Goal: Check status: Check status

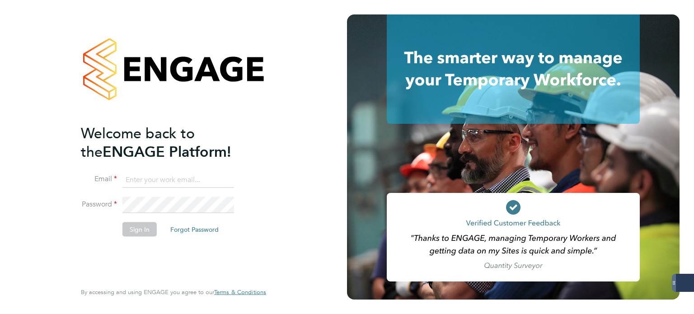
click at [172, 181] on input at bounding box center [178, 180] width 112 height 16
click at [223, 178] on keeper-lock "Open Keeper Popup" at bounding box center [225, 179] width 11 height 11
type input "A2Dominion@servicecare.org.uk"
click at [145, 229] on button "Sign In" at bounding box center [139, 229] width 34 height 14
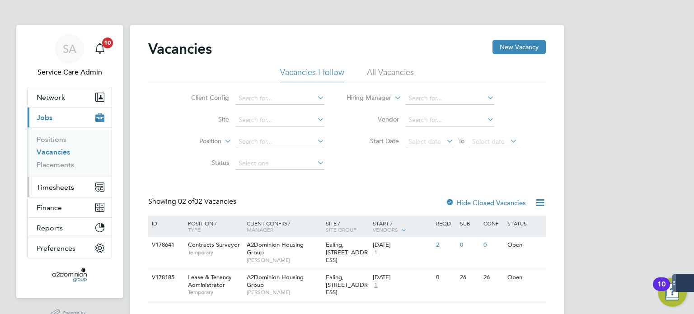
click at [45, 187] on span "Timesheets" at bounding box center [55, 187] width 37 height 9
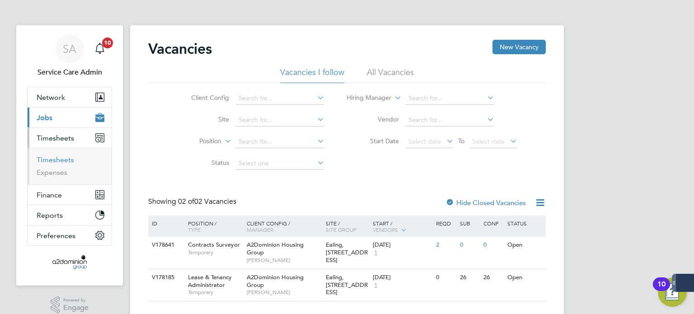
click at [54, 162] on link "Timesheets" at bounding box center [55, 159] width 37 height 9
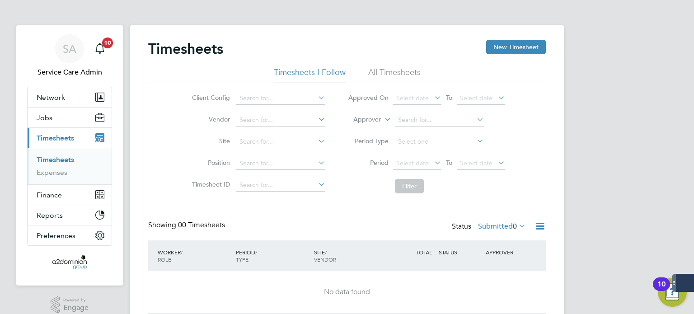
click at [369, 117] on label "Approver" at bounding box center [360, 119] width 41 height 9
click at [365, 132] on li "Worker" at bounding box center [359, 130] width 44 height 12
click at [407, 119] on input at bounding box center [439, 120] width 89 height 13
click at [384, 68] on li "All Timesheets" at bounding box center [394, 75] width 52 height 16
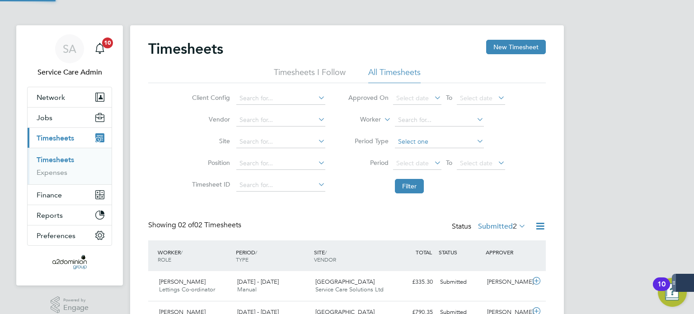
scroll to position [23, 79]
click at [424, 121] on input at bounding box center [439, 120] width 89 height 13
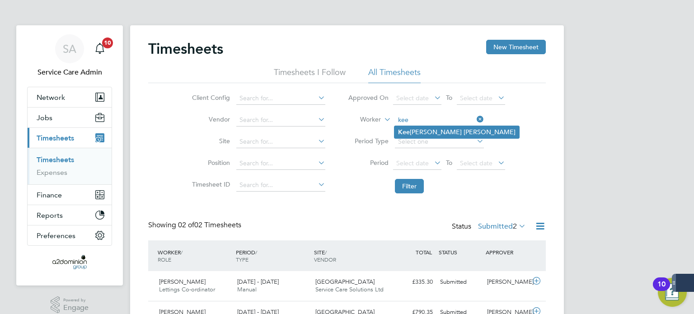
click at [449, 128] on li "[PERSON_NAME]" at bounding box center [456, 132] width 125 height 12
type input "[PERSON_NAME]"
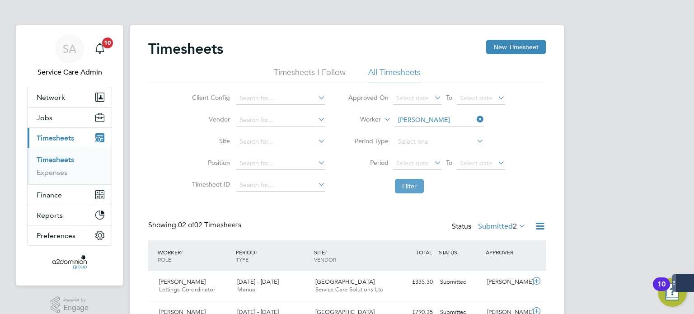
click at [413, 180] on button "Filter" at bounding box center [409, 186] width 29 height 14
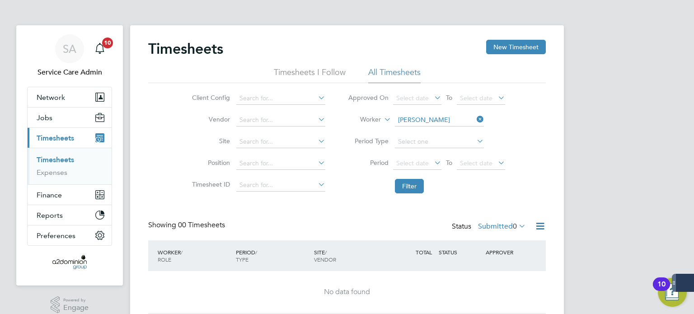
click at [504, 227] on label "Submitted 0" at bounding box center [502, 226] width 48 height 9
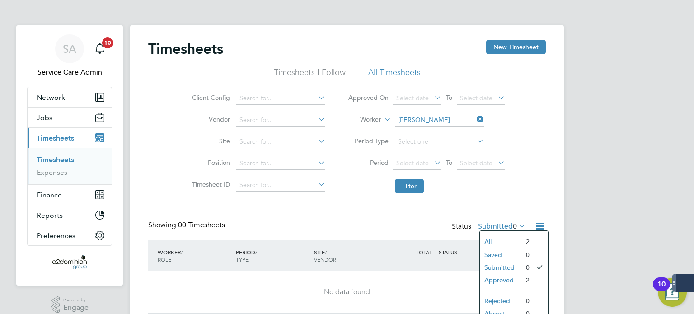
click at [497, 281] on li "Approved" at bounding box center [501, 280] width 42 height 13
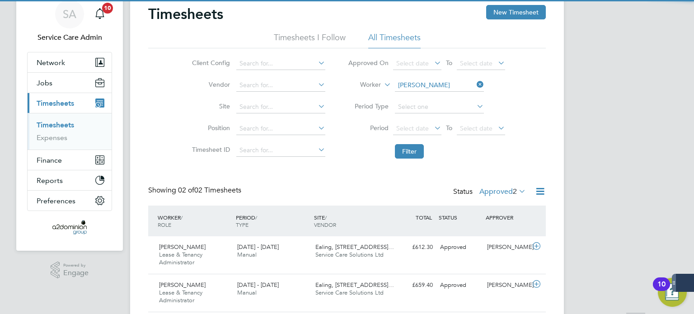
scroll to position [65, 0]
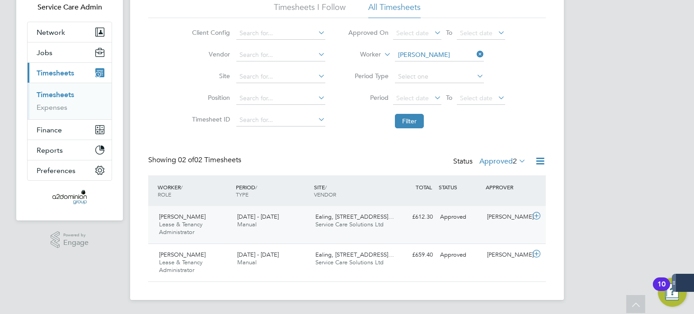
click at [320, 219] on span "Ealing, [STREET_ADDRESS]…" at bounding box center [354, 217] width 79 height 8
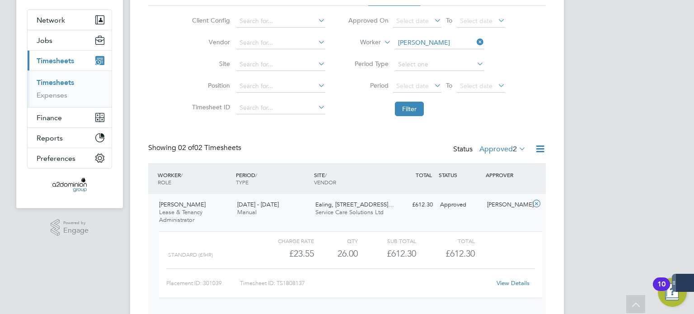
scroll to position [0, 0]
